Goal: Complete application form

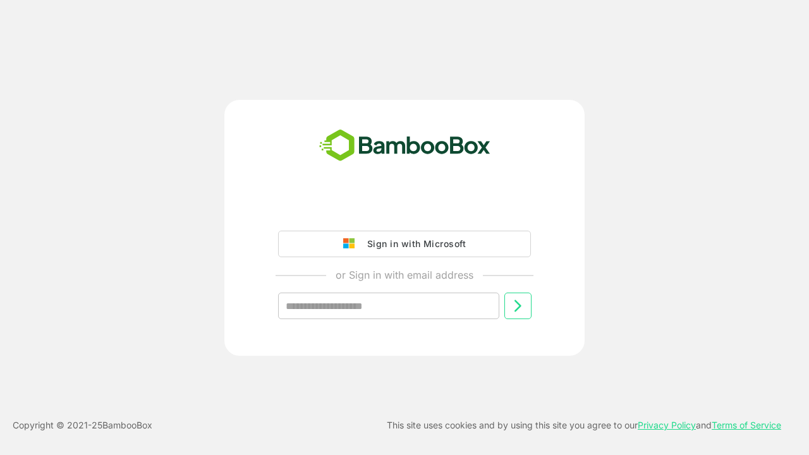
type input "**********"
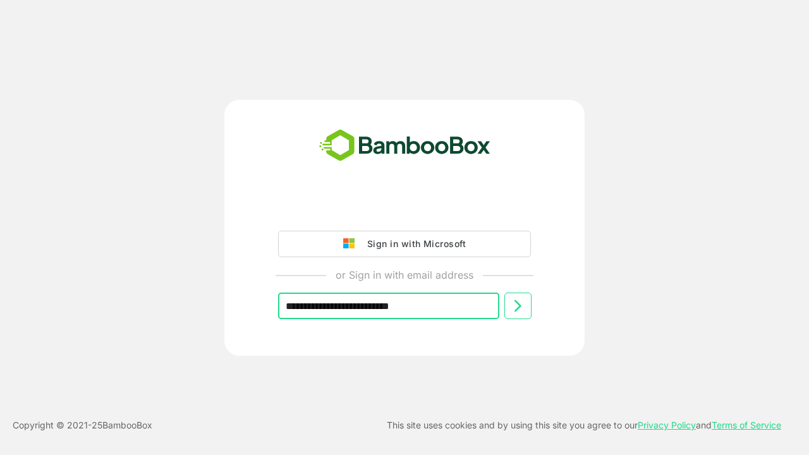
click at [518, 306] on icon at bounding box center [517, 305] width 15 height 15
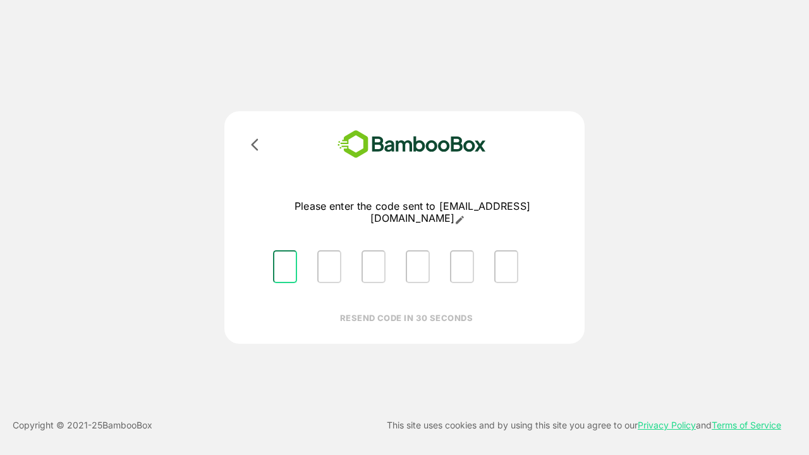
type input "*"
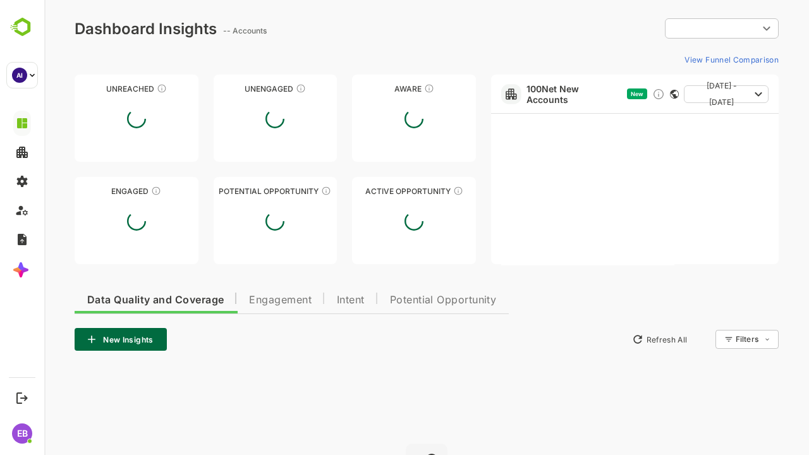
type input "**********"
